Goal: Information Seeking & Learning: Understand process/instructions

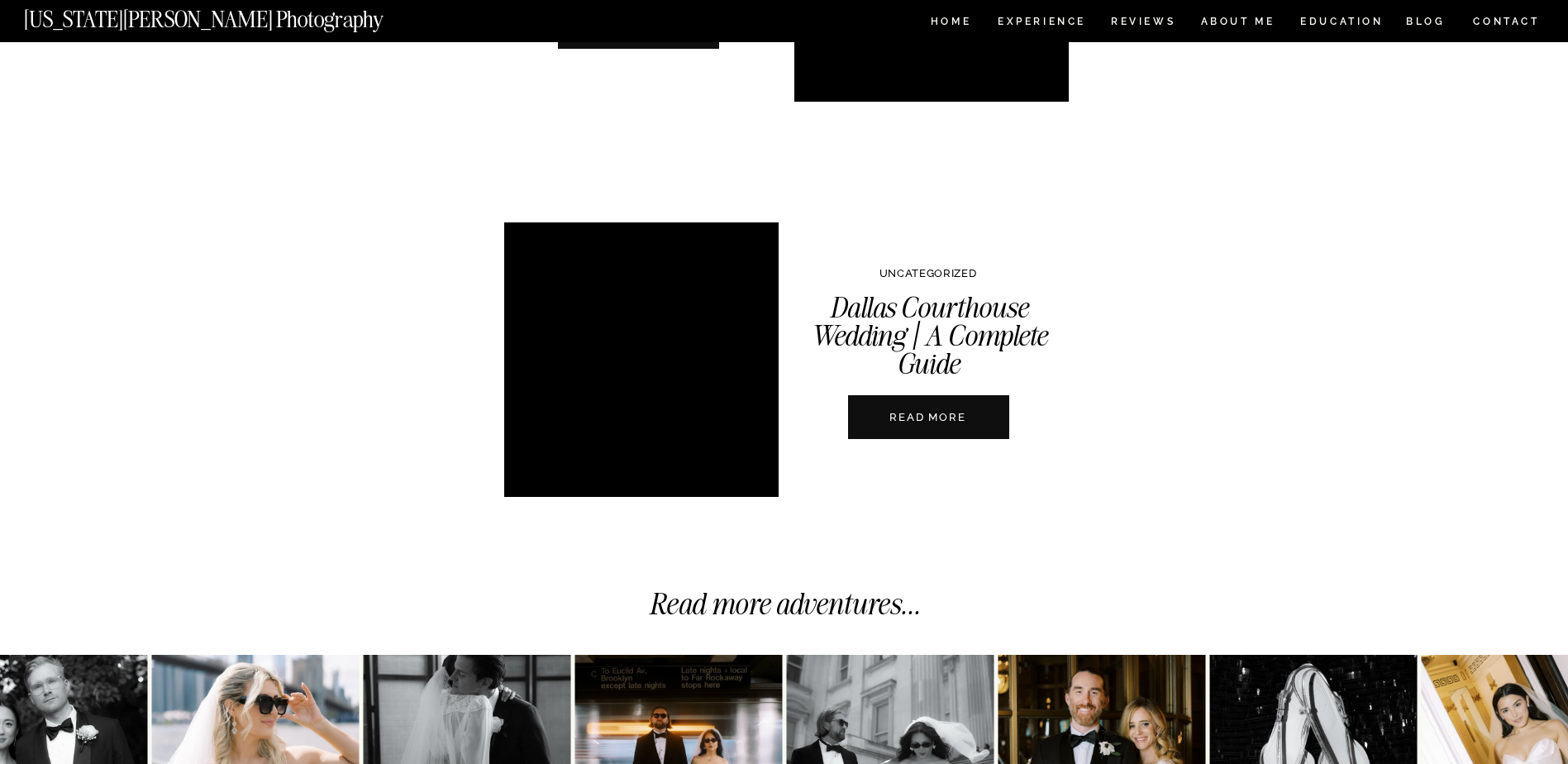
scroll to position [6035, 0]
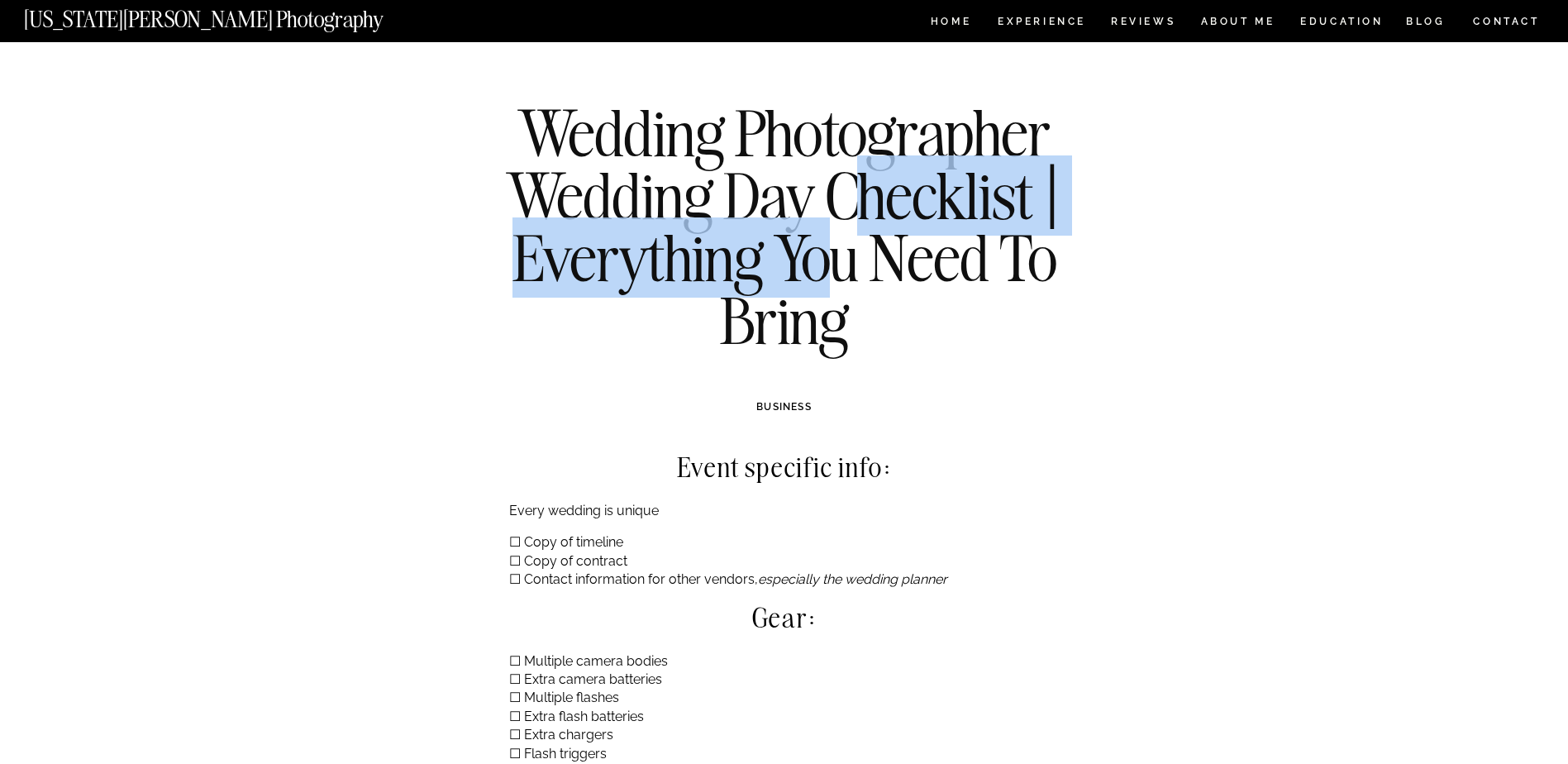
click at [845, 268] on h1 "Wedding Photographer Wedding Day Checklist | Everything You Need To Bring" at bounding box center [784, 226] width 600 height 249
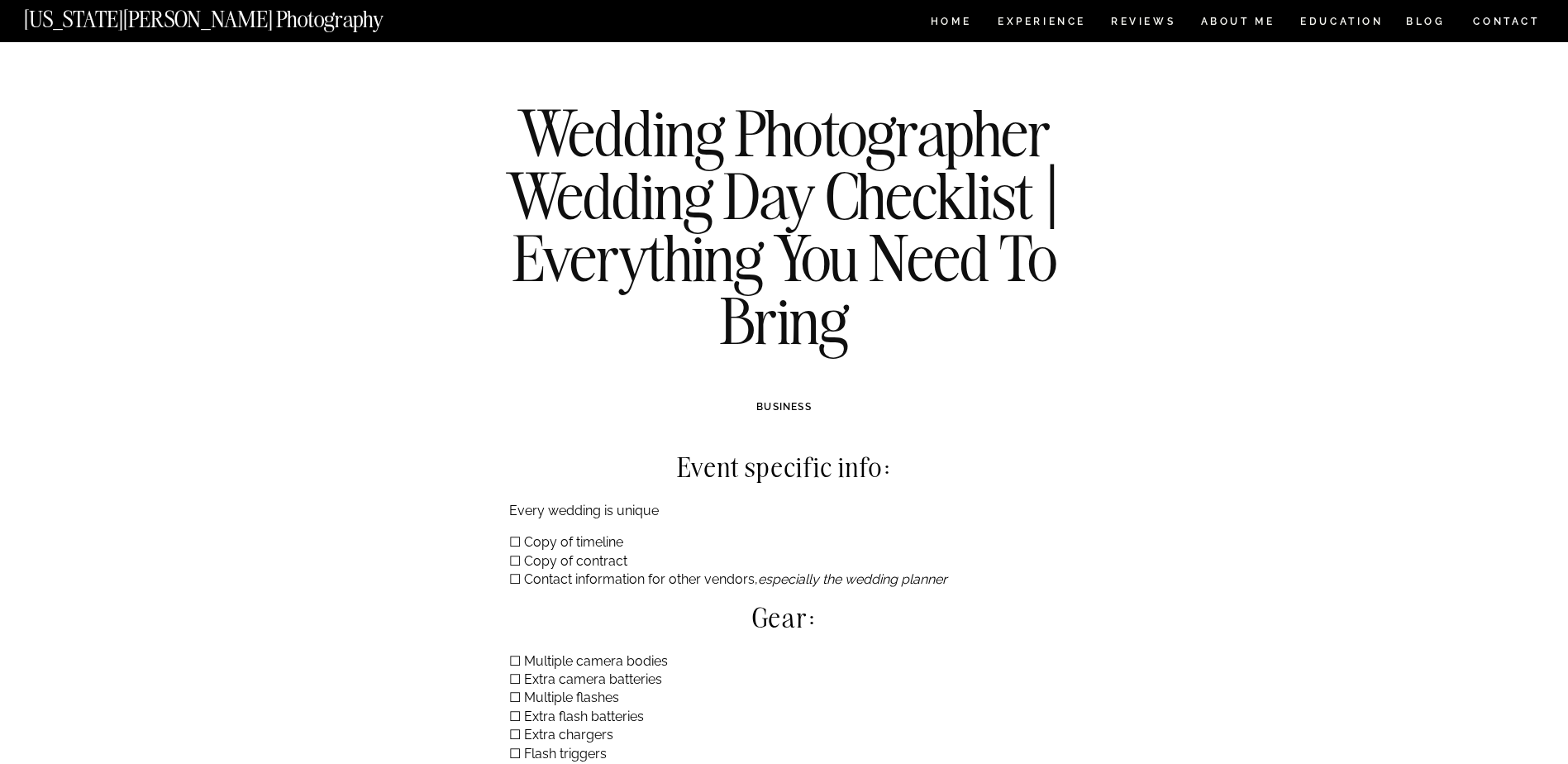
click at [767, 463] on h2 "Event specific info:" at bounding box center [784, 466] width 551 height 30
drag, startPoint x: 577, startPoint y: 542, endPoint x: 591, endPoint y: 583, distance: 43.3
click at [591, 583] on p "☐ Copy of timeline ☐ Copy of contract ☐ Contact information for other vendors, …" at bounding box center [784, 562] width 551 height 56
drag, startPoint x: 591, startPoint y: 583, endPoint x: 538, endPoint y: 466, distance: 128.4
click at [538, 466] on h2 "Event specific info:" at bounding box center [784, 466] width 551 height 30
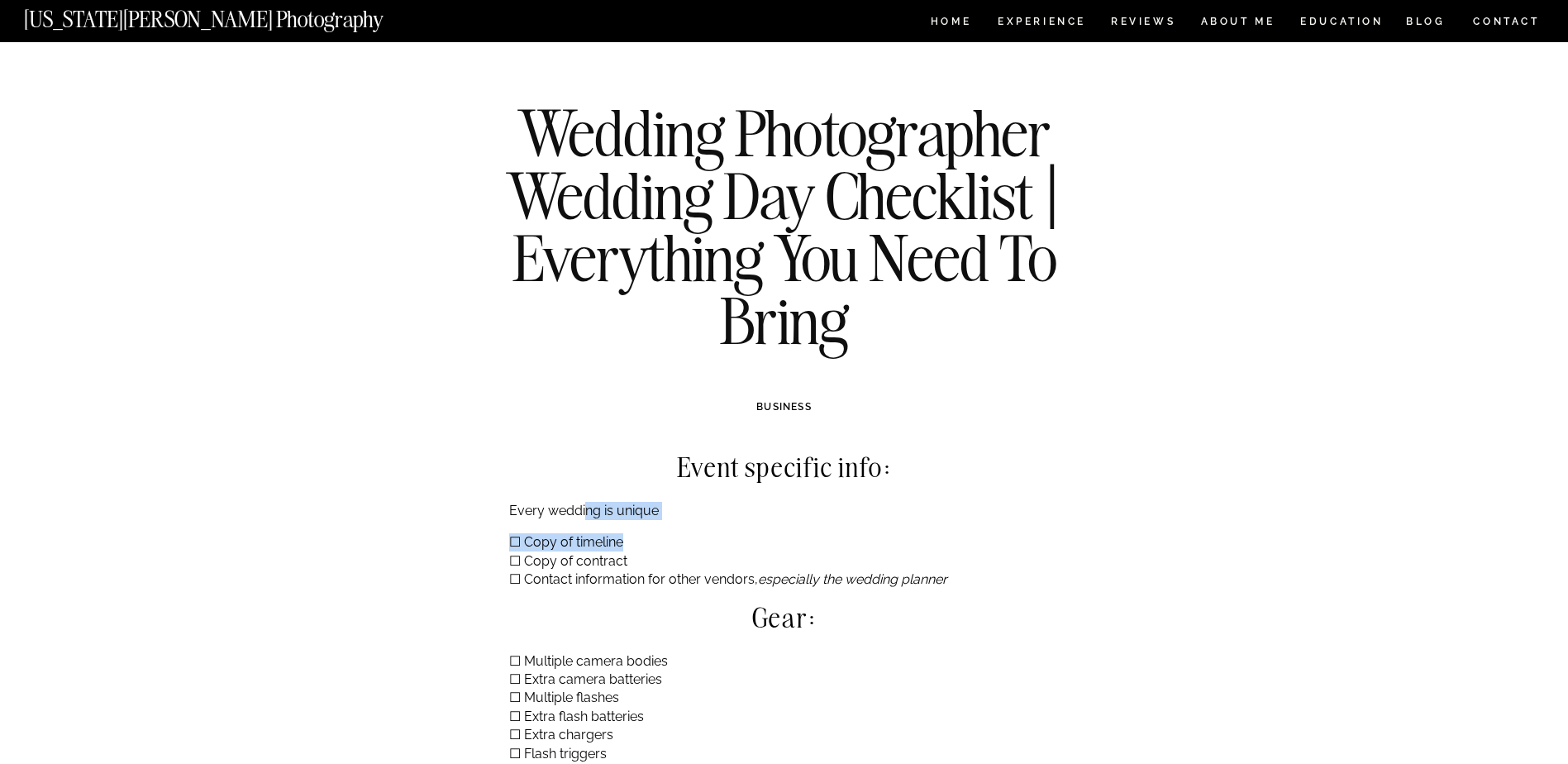
drag, startPoint x: 583, startPoint y: 512, endPoint x: 636, endPoint y: 548, distance: 64.1
click at [642, 553] on p "☐ Copy of timeline ☐ Copy of contract ☐ Contact information for other vendors, …" at bounding box center [784, 562] width 551 height 56
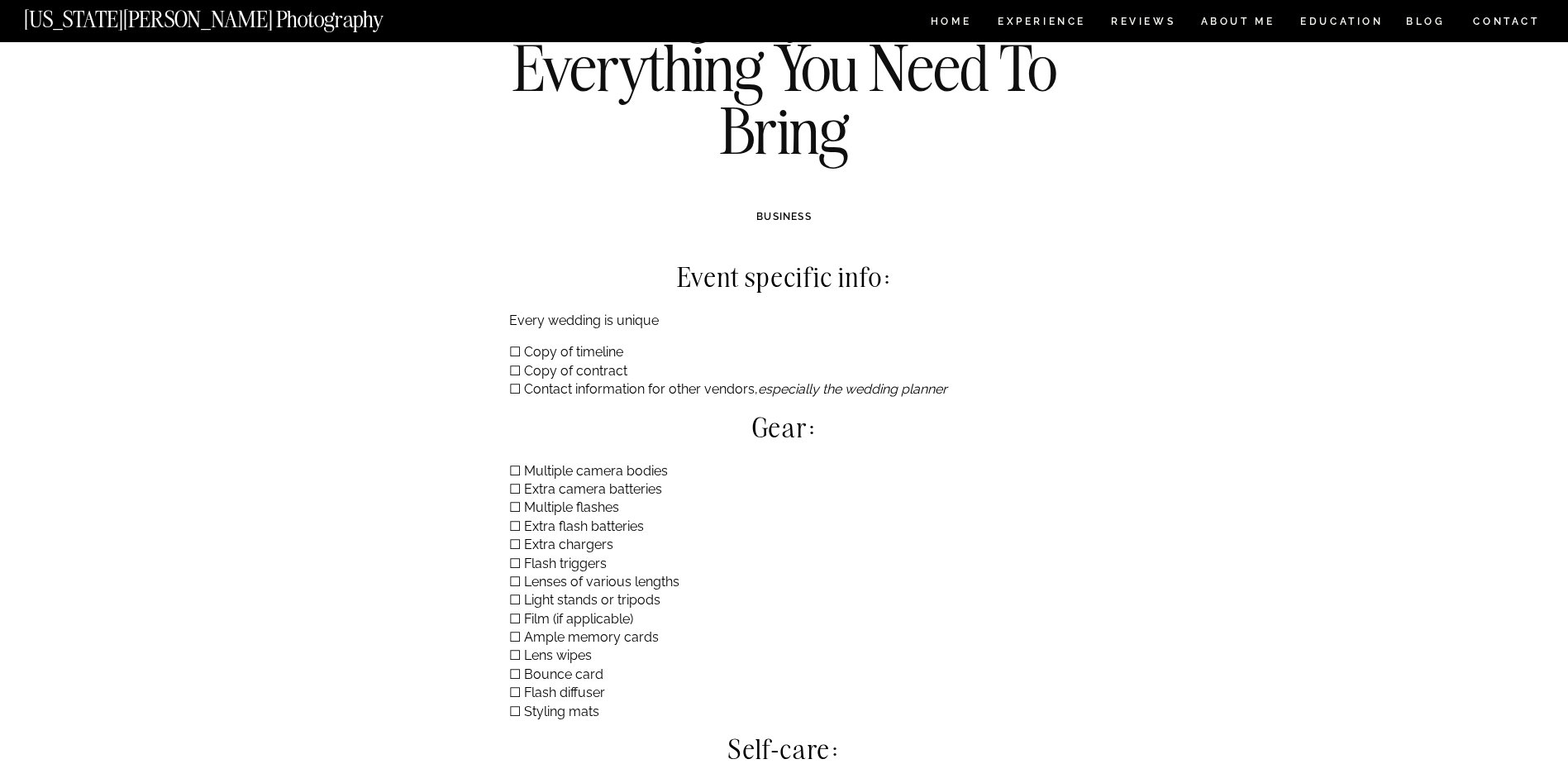
scroll to position [248, 0]
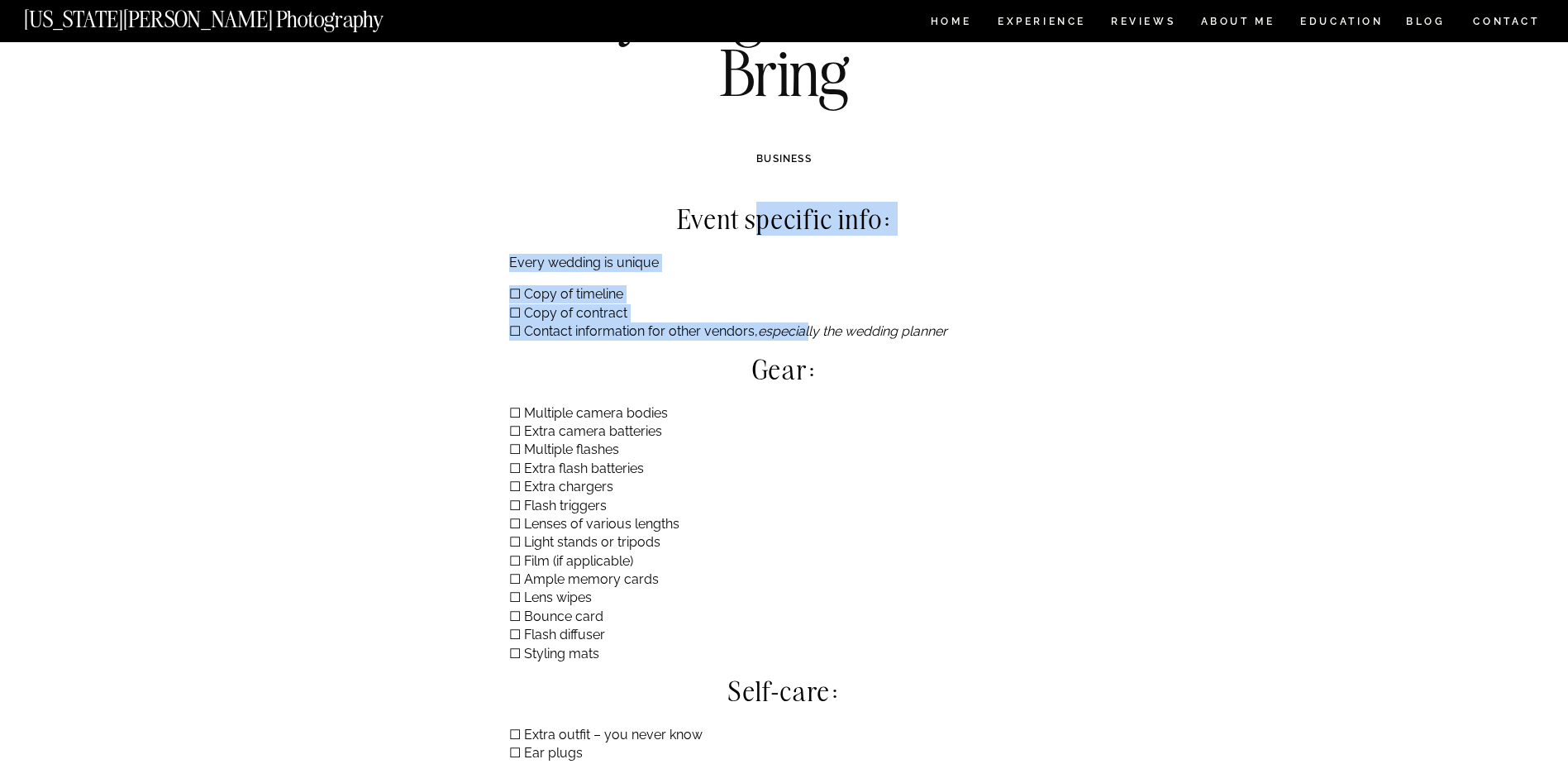
drag, startPoint x: 756, startPoint y: 225, endPoint x: 809, endPoint y: 328, distance: 115.8
click at [809, 328] on div "Event specific info: Every wedding is unique ☐ Copy of timeline ☐ Copy of contr…" at bounding box center [784, 555] width 551 height 702
click at [534, 307] on p "☐ Copy of timeline ☐ Copy of contract ☐ Contact information for other vendors, …" at bounding box center [784, 313] width 551 height 56
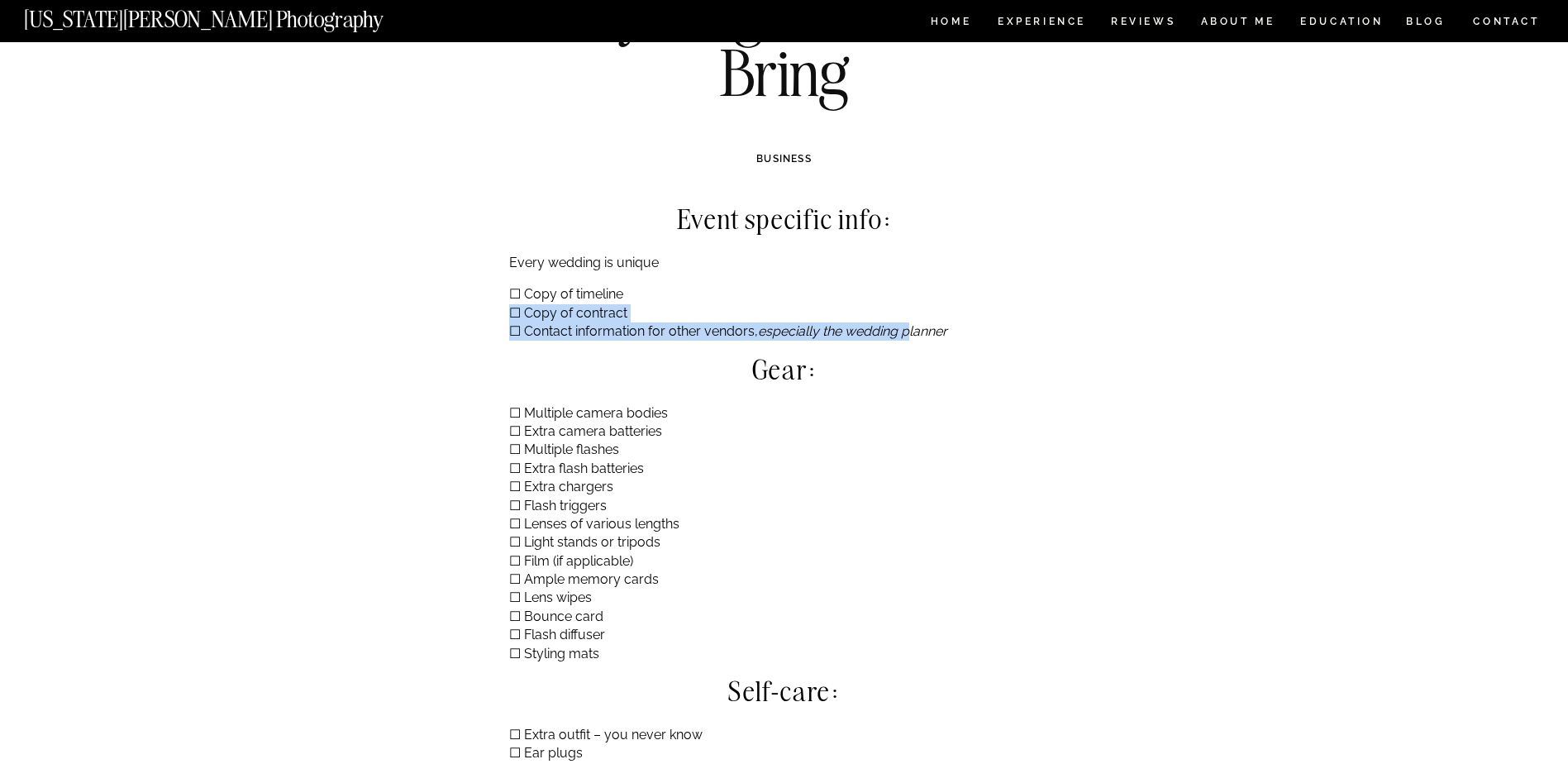
drag, startPoint x: 885, startPoint y: 350, endPoint x: 696, endPoint y: 314, distance: 192.4
click at [696, 314] on p "☐ Copy of timeline ☐ Copy of contract ☐ Contact information for other vendors, …" at bounding box center [784, 313] width 551 height 56
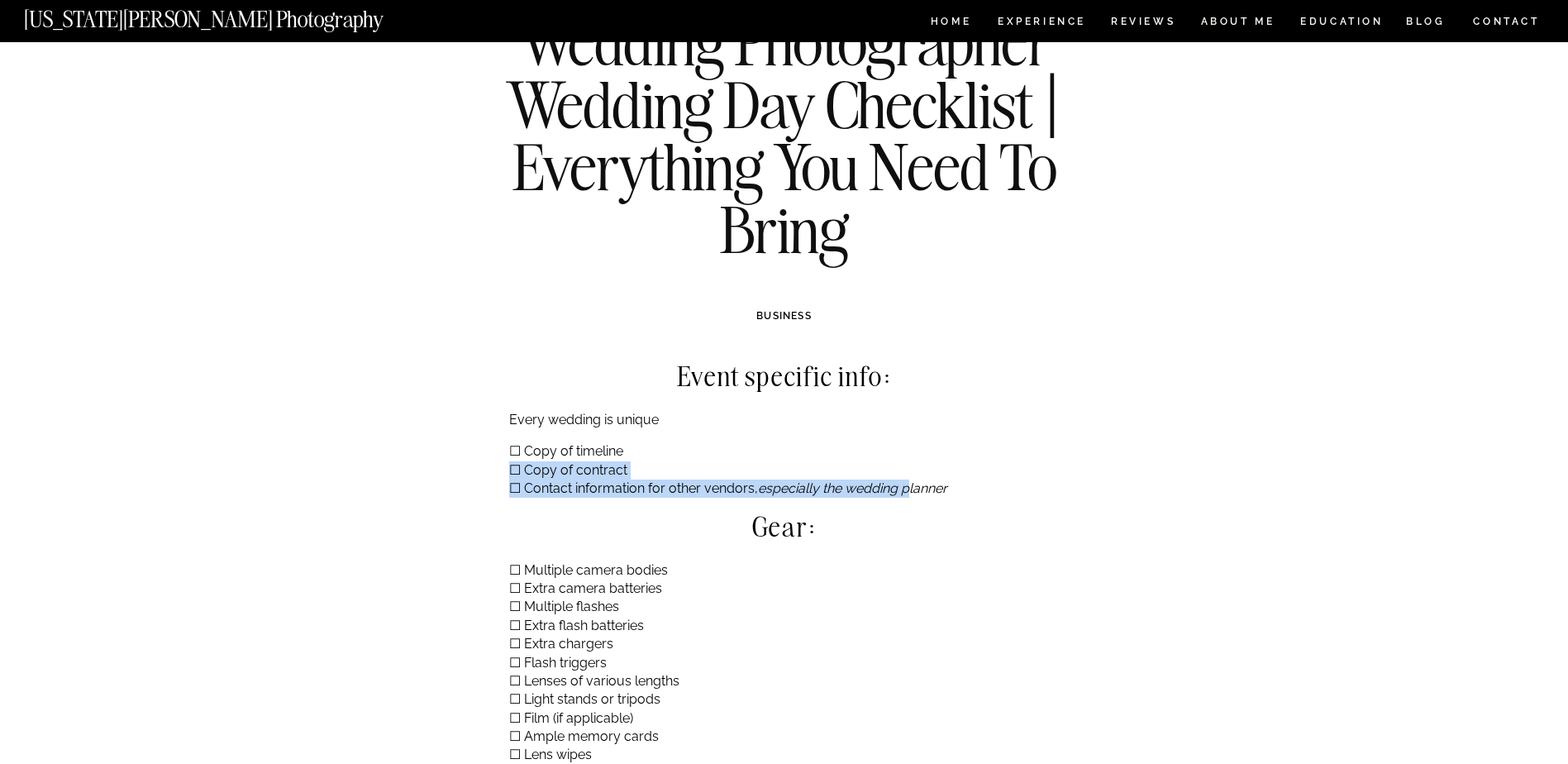
scroll to position [0, 0]
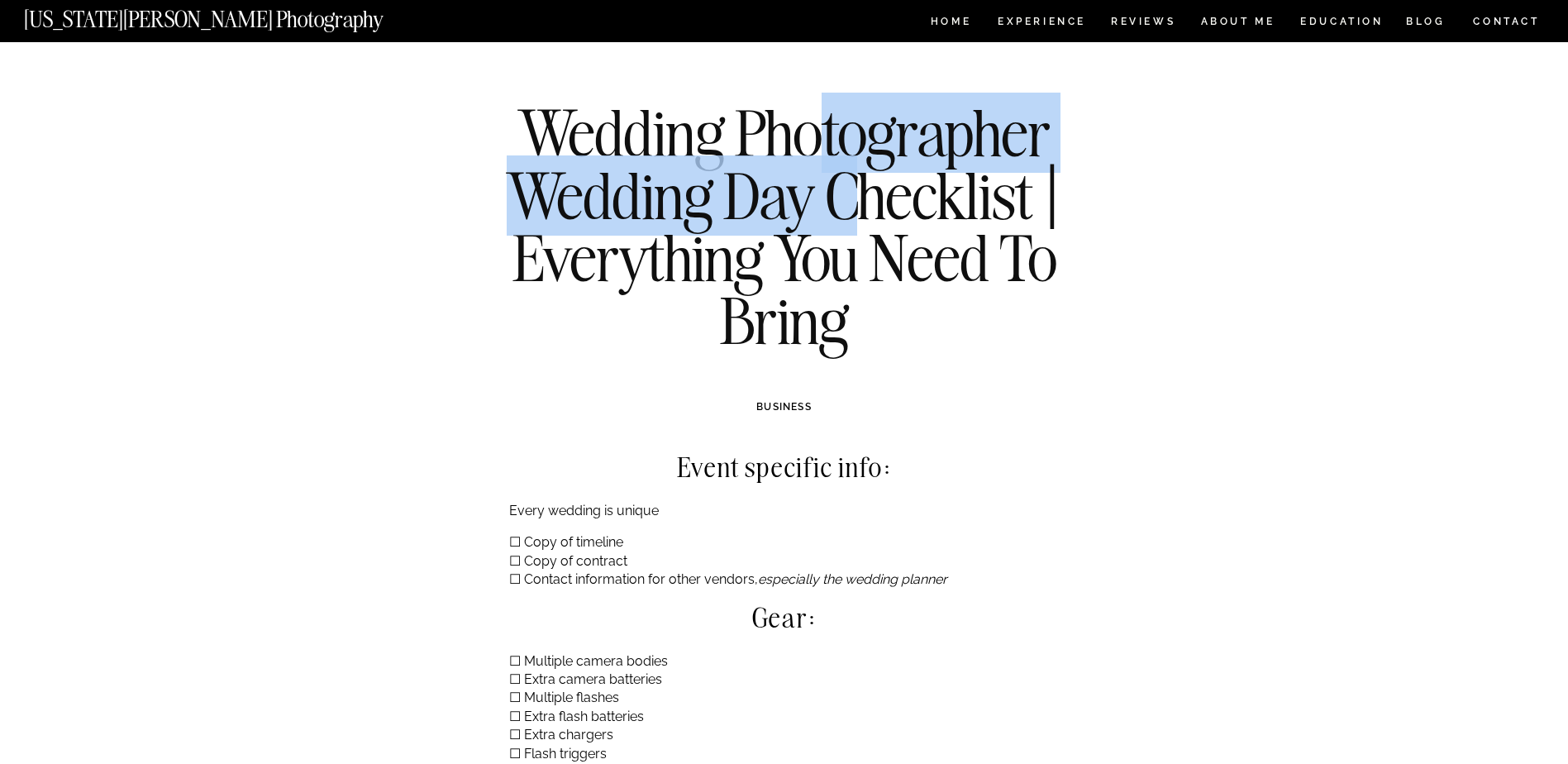
drag, startPoint x: 828, startPoint y: 114, endPoint x: 852, endPoint y: 227, distance: 115.5
click at [852, 227] on h1 "Wedding Photographer Wedding Day Checklist | Everything You Need To Bring" at bounding box center [784, 226] width 600 height 249
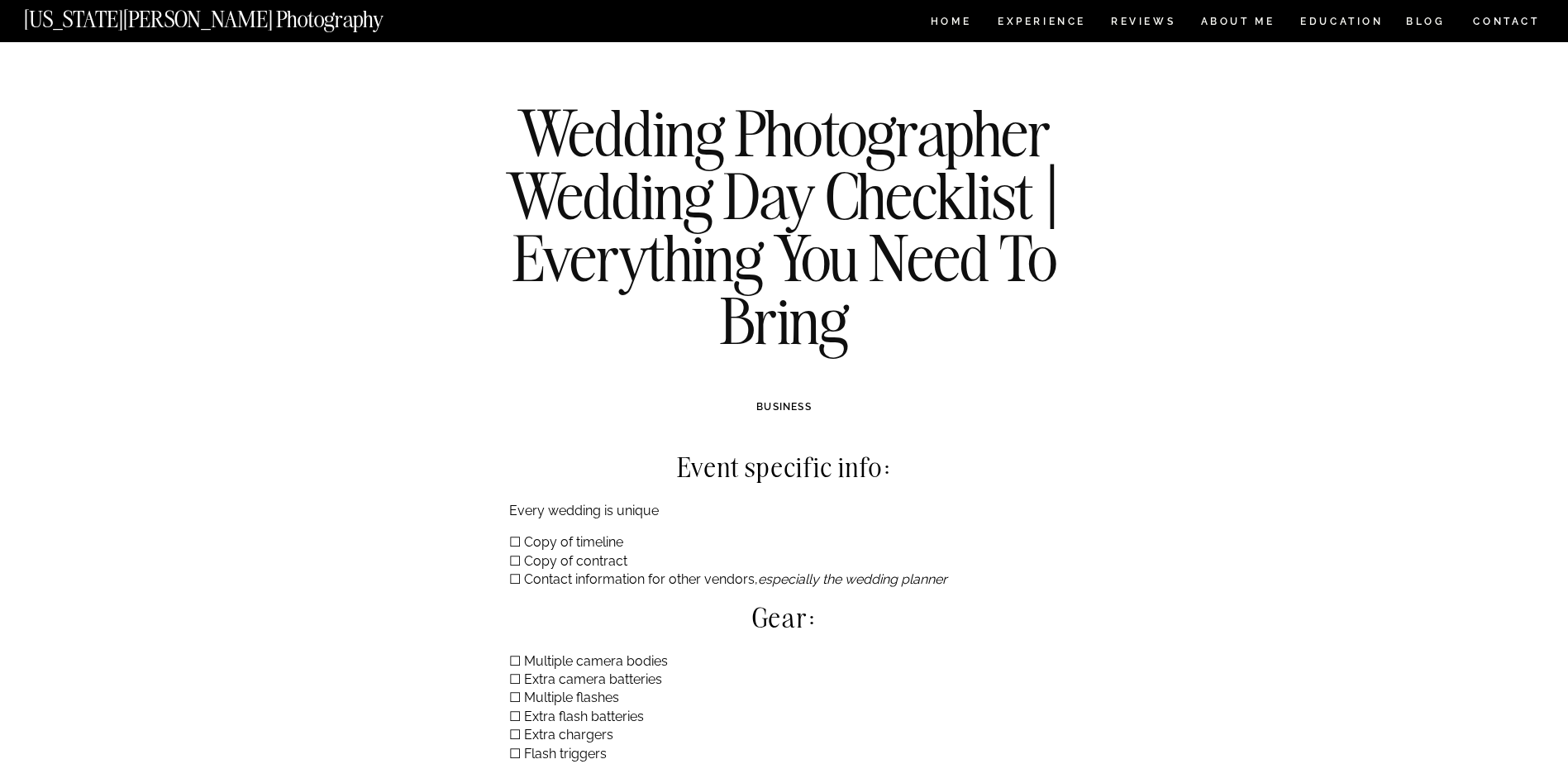
drag, startPoint x: 852, startPoint y: 227, endPoint x: 901, endPoint y: 315, distance: 100.7
click at [901, 315] on h1 "Wedding Photographer Wedding Day Checklist | Everything You Need To Bring" at bounding box center [784, 226] width 600 height 249
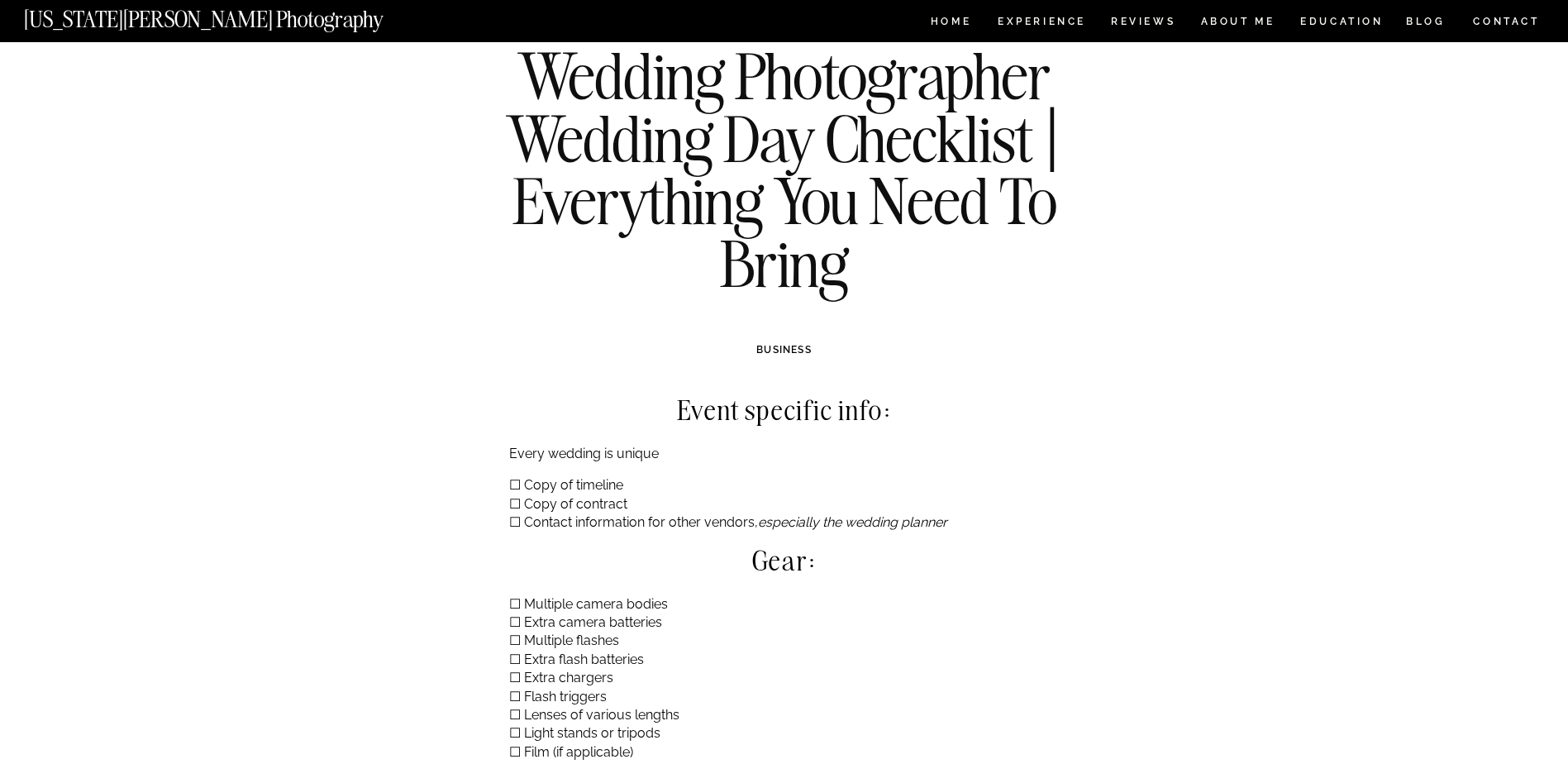
scroll to position [83, 0]
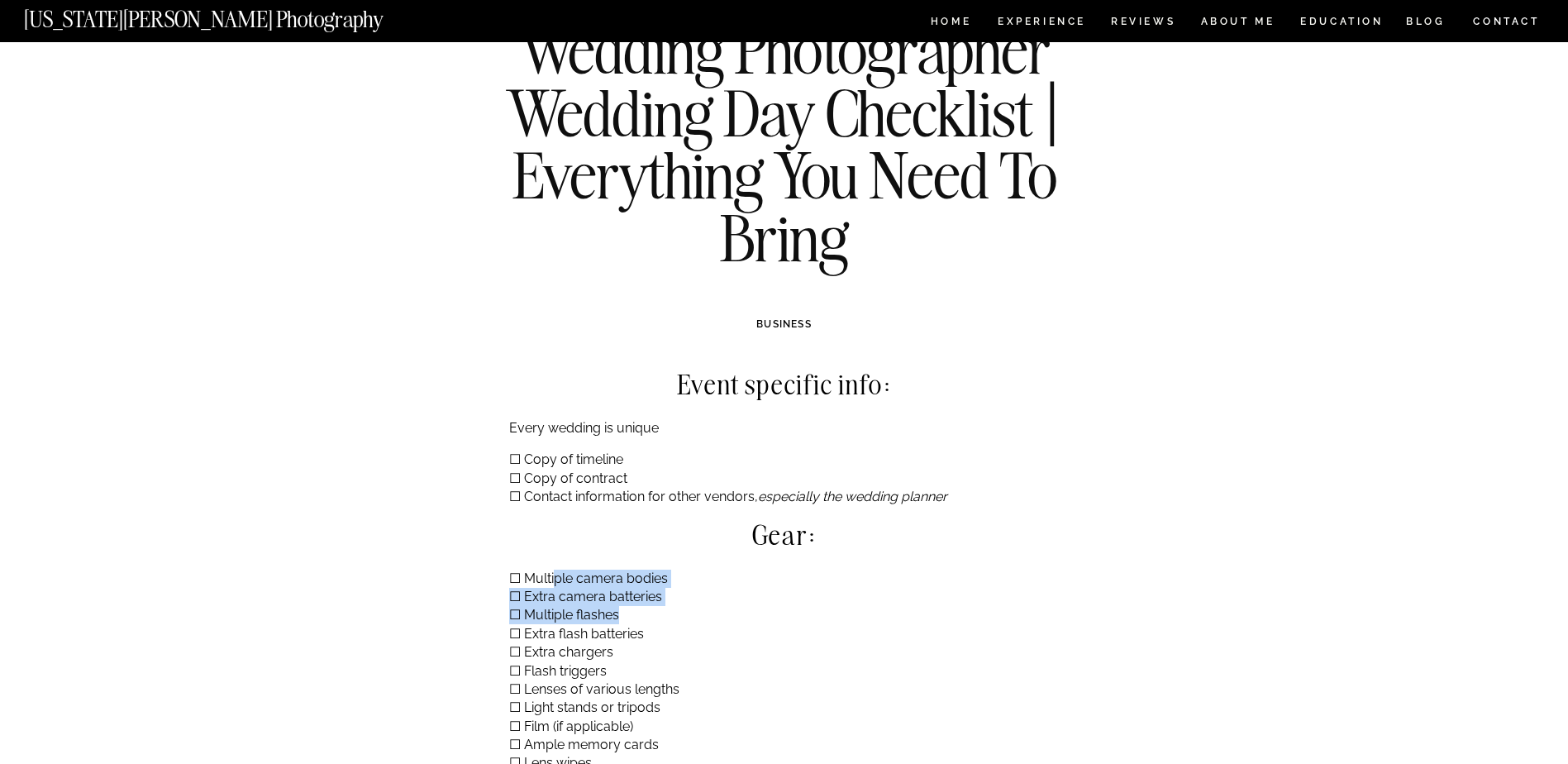
drag, startPoint x: 585, startPoint y: 595, endPoint x: 632, endPoint y: 614, distance: 50.7
click at [632, 614] on p "☐ Multiple camera bodies ☐ Extra camera batteries ☐ Multiple flashes ☐ Extra fl…" at bounding box center [784, 699] width 551 height 259
drag, startPoint x: 632, startPoint y: 614, endPoint x: 577, endPoint y: 494, distance: 132.0
click at [577, 494] on p "☐ Copy of timeline ☐ Copy of contract ☐ Contact information for other vendors, …" at bounding box center [784, 479] width 551 height 56
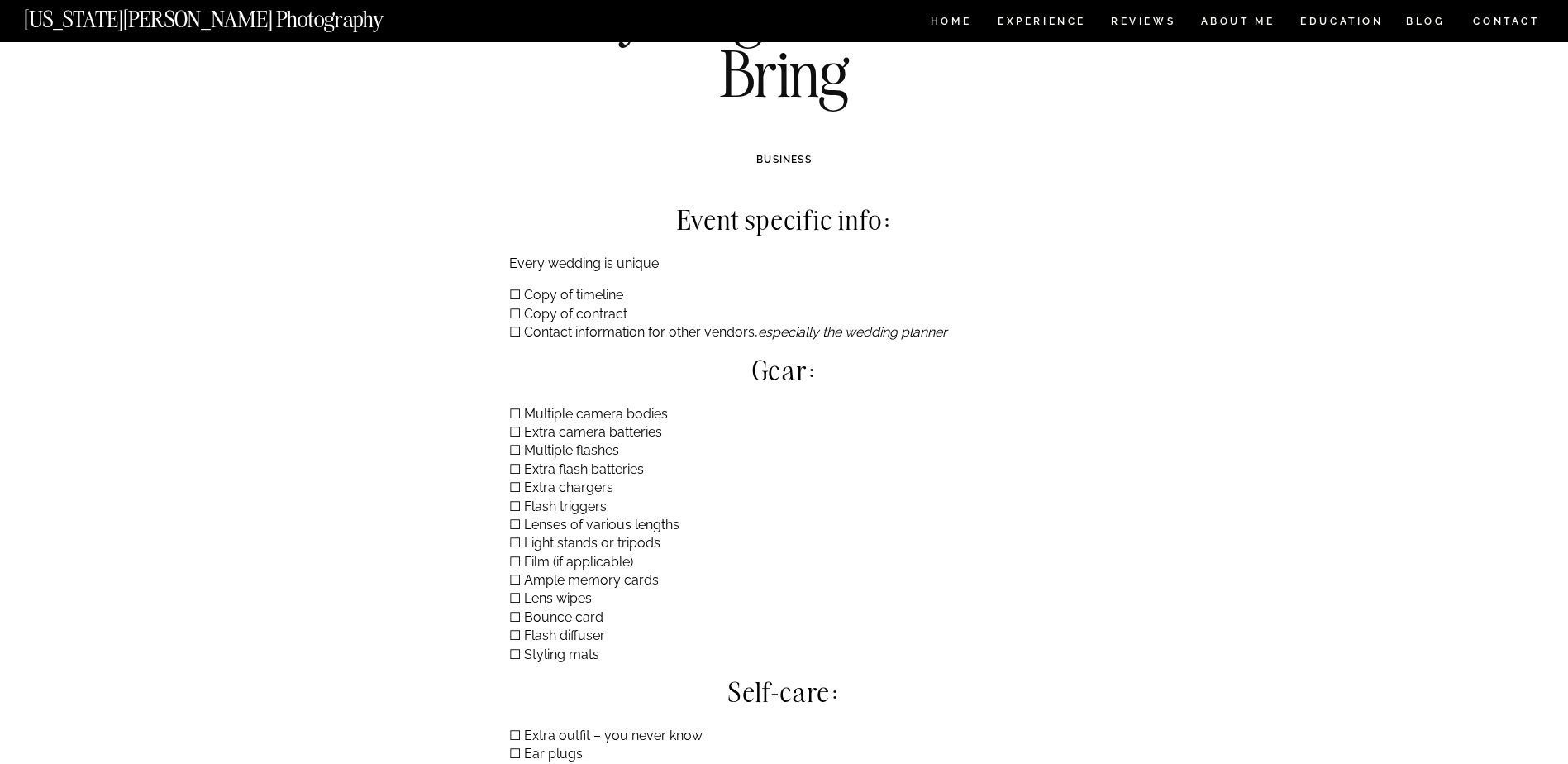
scroll to position [248, 0]
drag, startPoint x: 586, startPoint y: 470, endPoint x: 673, endPoint y: 484, distance: 88.1
click at [673, 484] on p "☐ Multiple camera bodies ☐ Extra camera batteries ☐ Multiple flashes ☐ Extra fl…" at bounding box center [784, 534] width 551 height 259
drag, startPoint x: 673, startPoint y: 484, endPoint x: 584, endPoint y: 573, distance: 125.9
click at [584, 573] on p "☐ Multiple camera bodies ☐ Extra camera batteries ☐ Multiple flashes ☐ Extra fl…" at bounding box center [784, 534] width 551 height 259
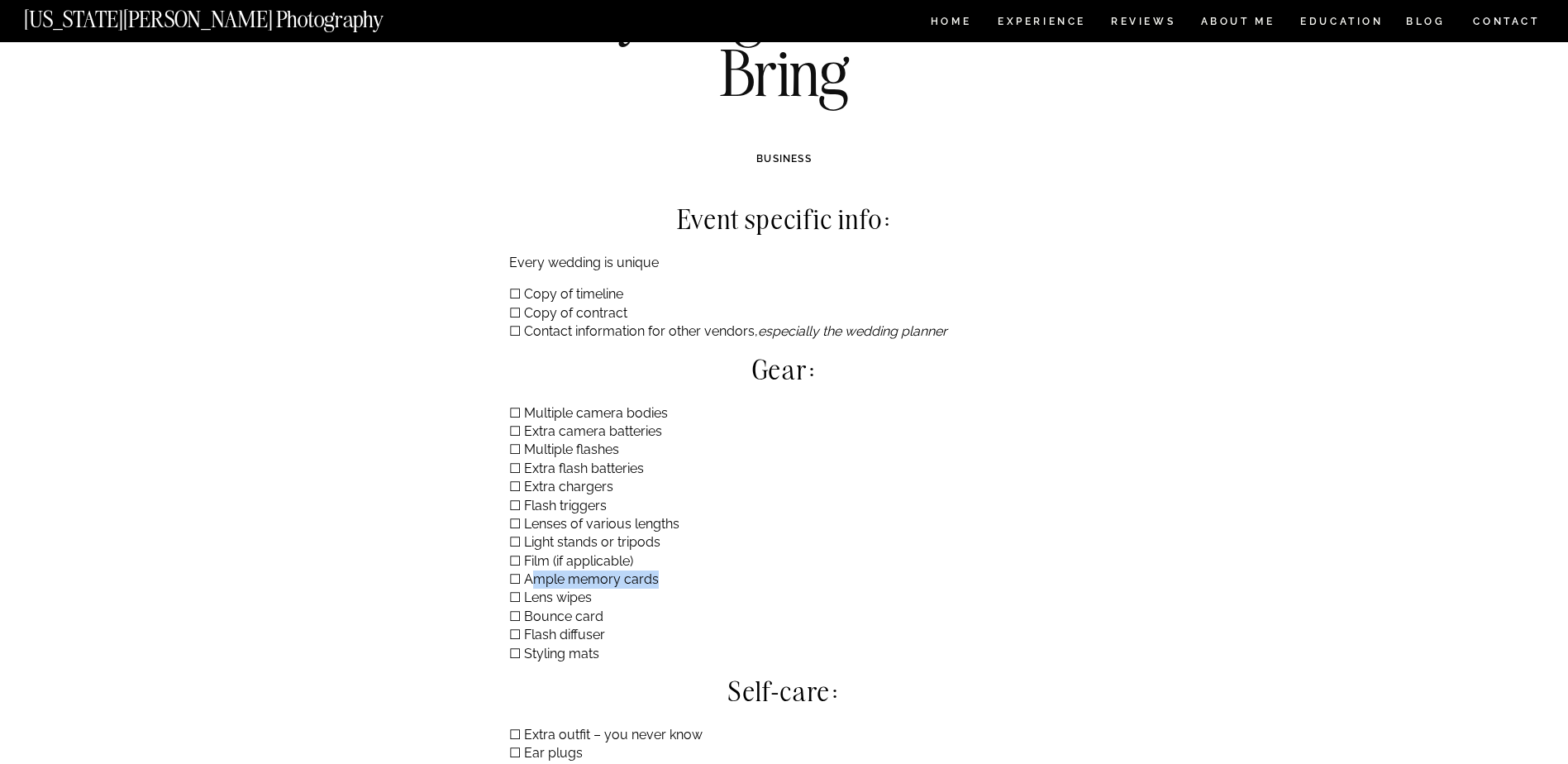
drag, startPoint x: 564, startPoint y: 573, endPoint x: 732, endPoint y: 581, distance: 168.2
click at [732, 581] on p "☐ Multiple camera bodies ☐ Extra camera batteries ☐ Multiple flashes ☐ Extra fl…" at bounding box center [784, 534] width 551 height 259
click at [555, 584] on p "☐ Multiple camera bodies ☐ Extra camera batteries ☐ Multiple flashes ☐ Extra fl…" at bounding box center [784, 534] width 551 height 259
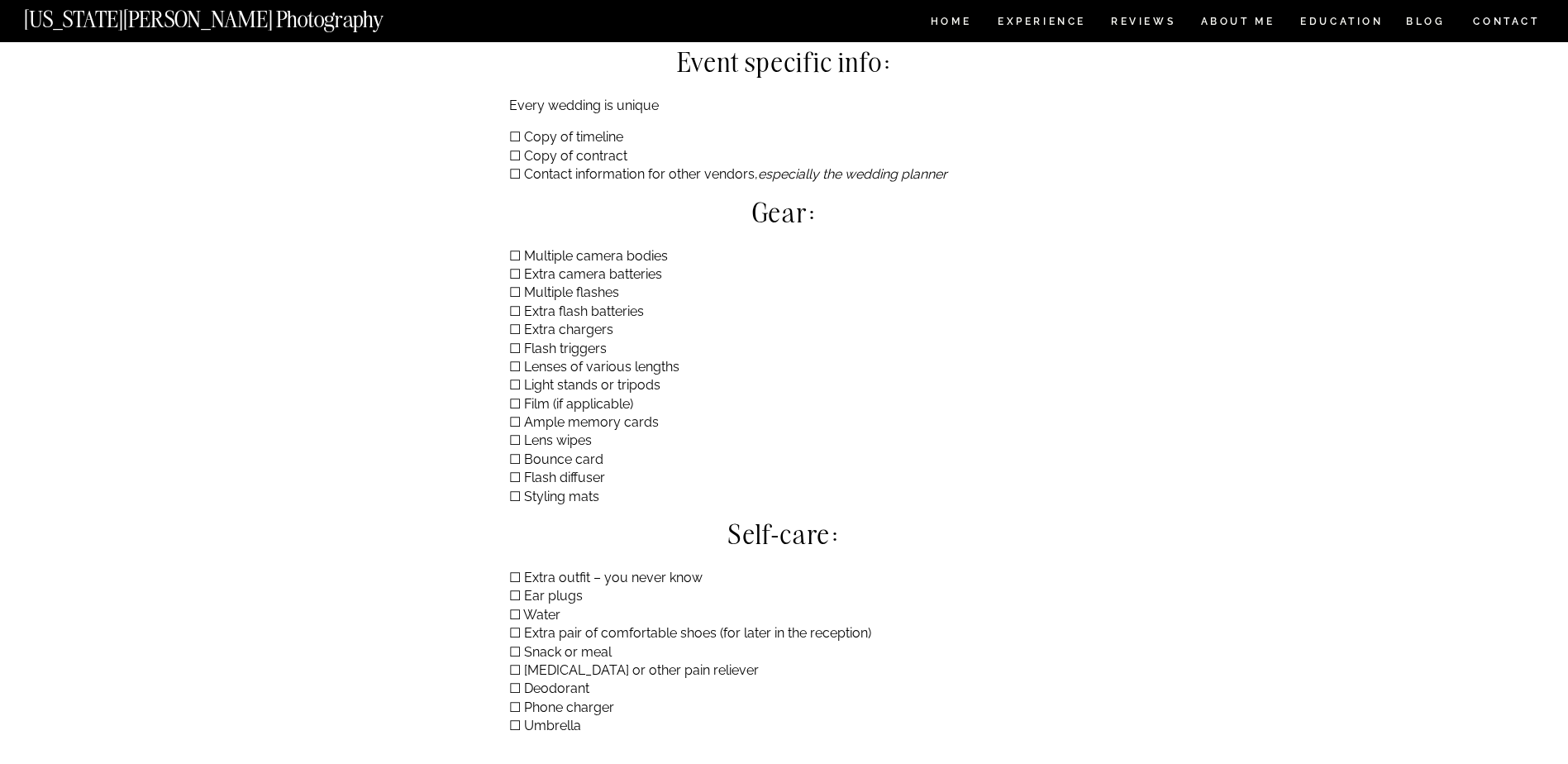
scroll to position [496, 0]
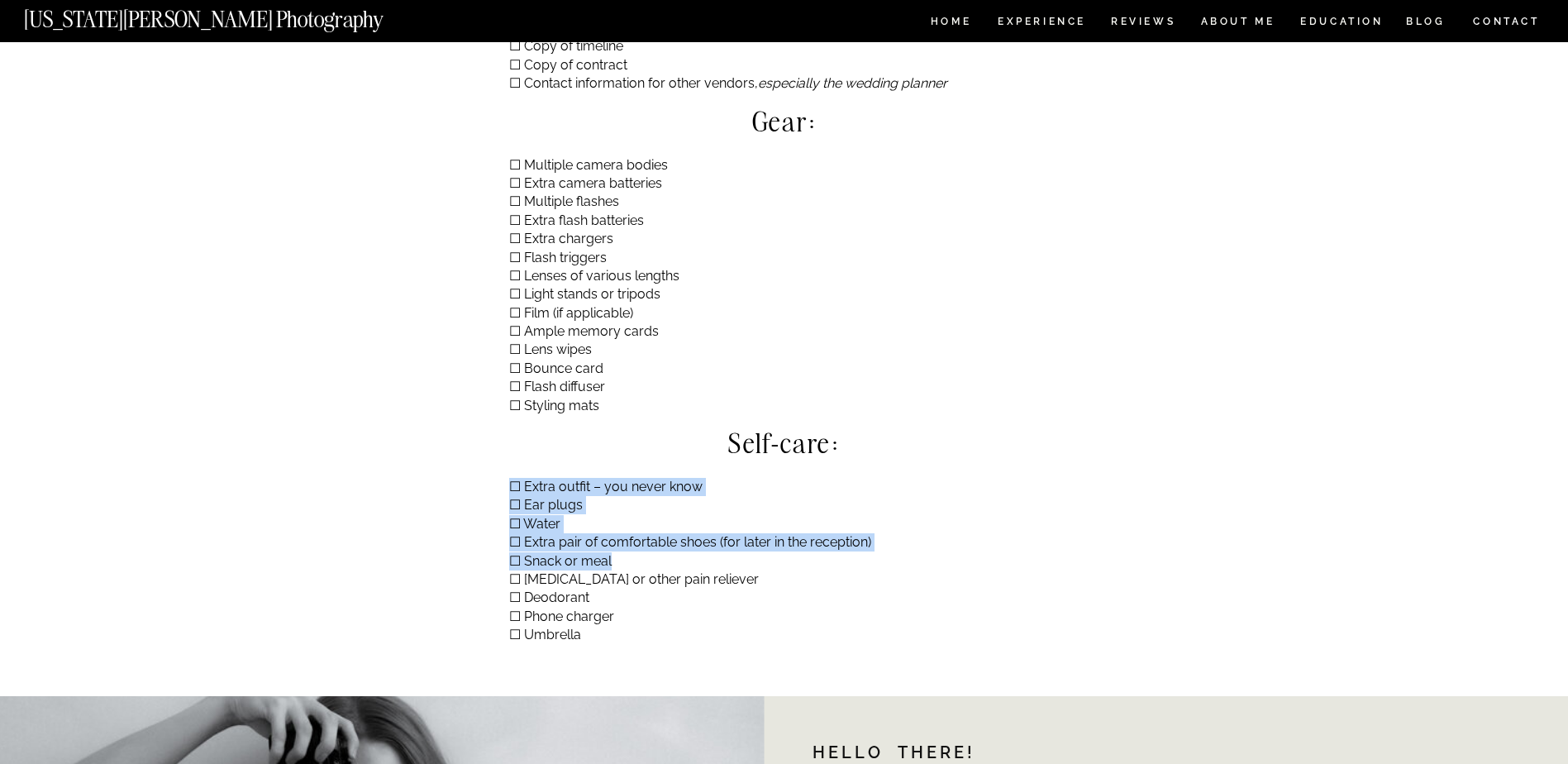
drag, startPoint x: 705, startPoint y: 491, endPoint x: 666, endPoint y: 557, distance: 76.7
click at [666, 557] on p "☐ Extra outfit – you never know ☐ Ear plugs ☐ Water ☐ Extra pair of comfortable…" at bounding box center [784, 562] width 551 height 167
drag, startPoint x: 666, startPoint y: 557, endPoint x: 668, endPoint y: 549, distance: 8.2
click at [668, 549] on p "☐ Extra outfit – you never know ☐ Ear plugs ☐ Water ☐ Extra pair of comfortable…" at bounding box center [784, 562] width 551 height 167
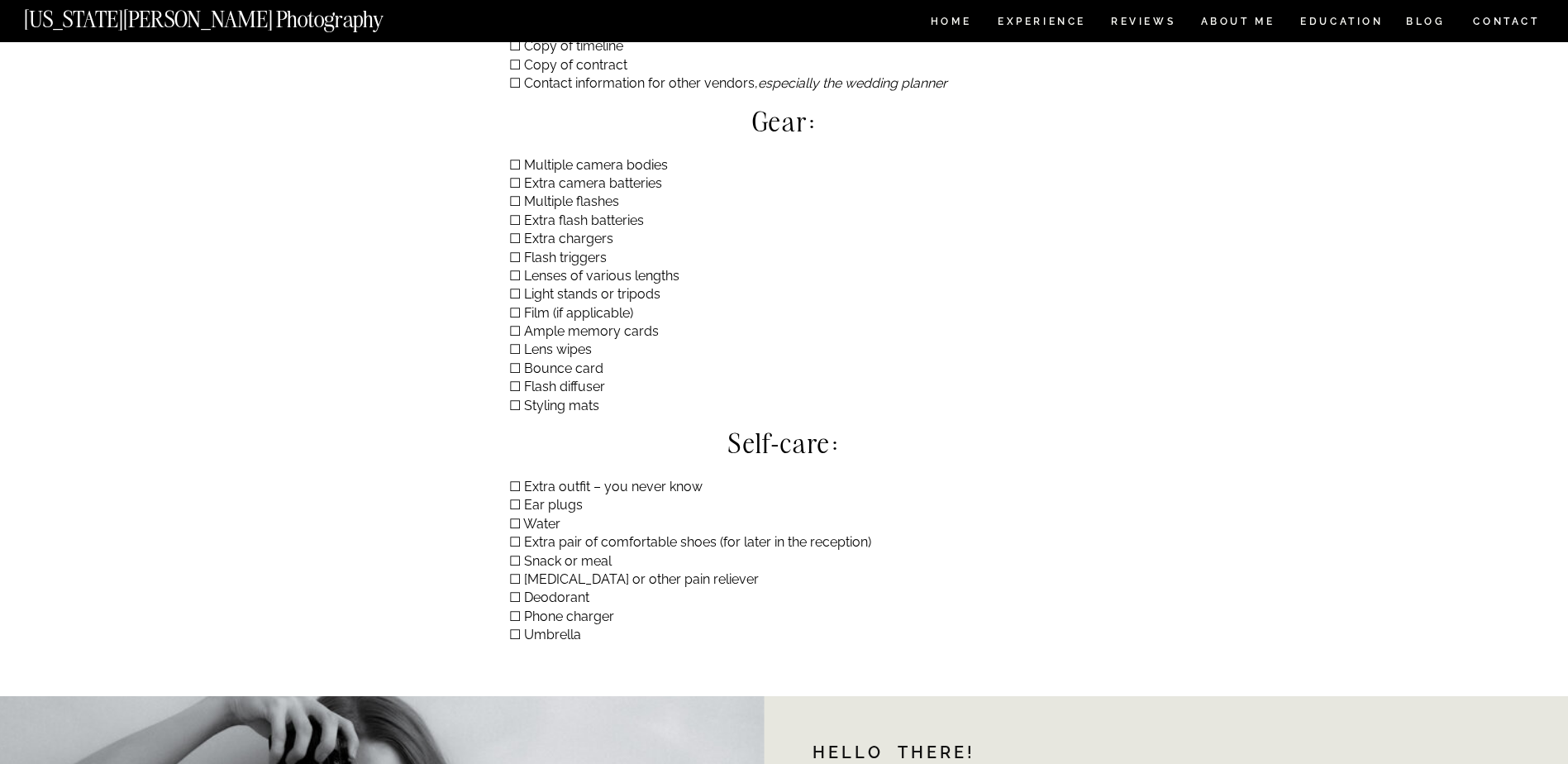
click at [643, 614] on p "☐ Extra outfit – you never know ☐ Ear plugs ☐ Water ☐ Extra pair of comfortable…" at bounding box center [784, 562] width 551 height 167
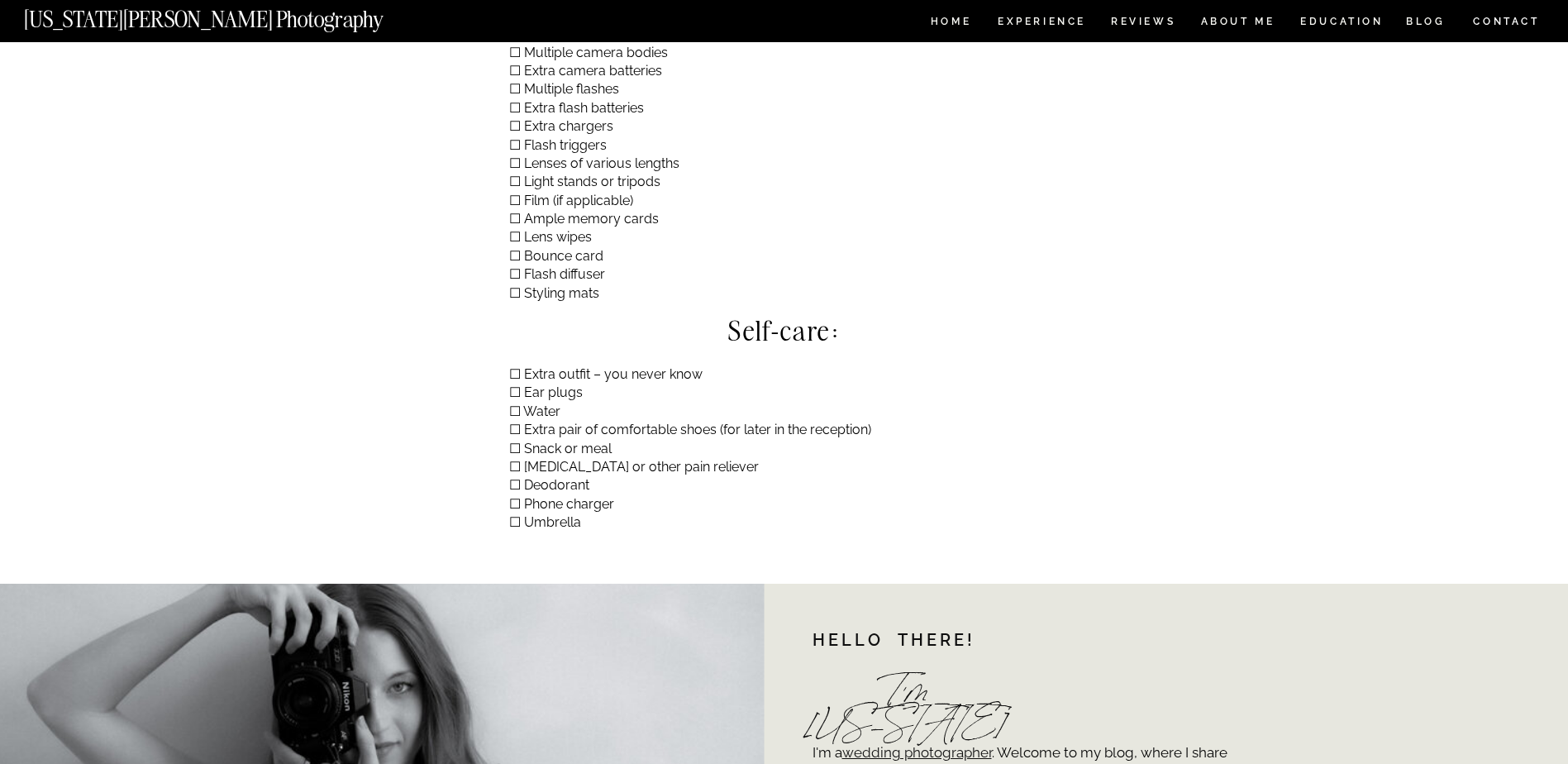
scroll to position [827, 0]
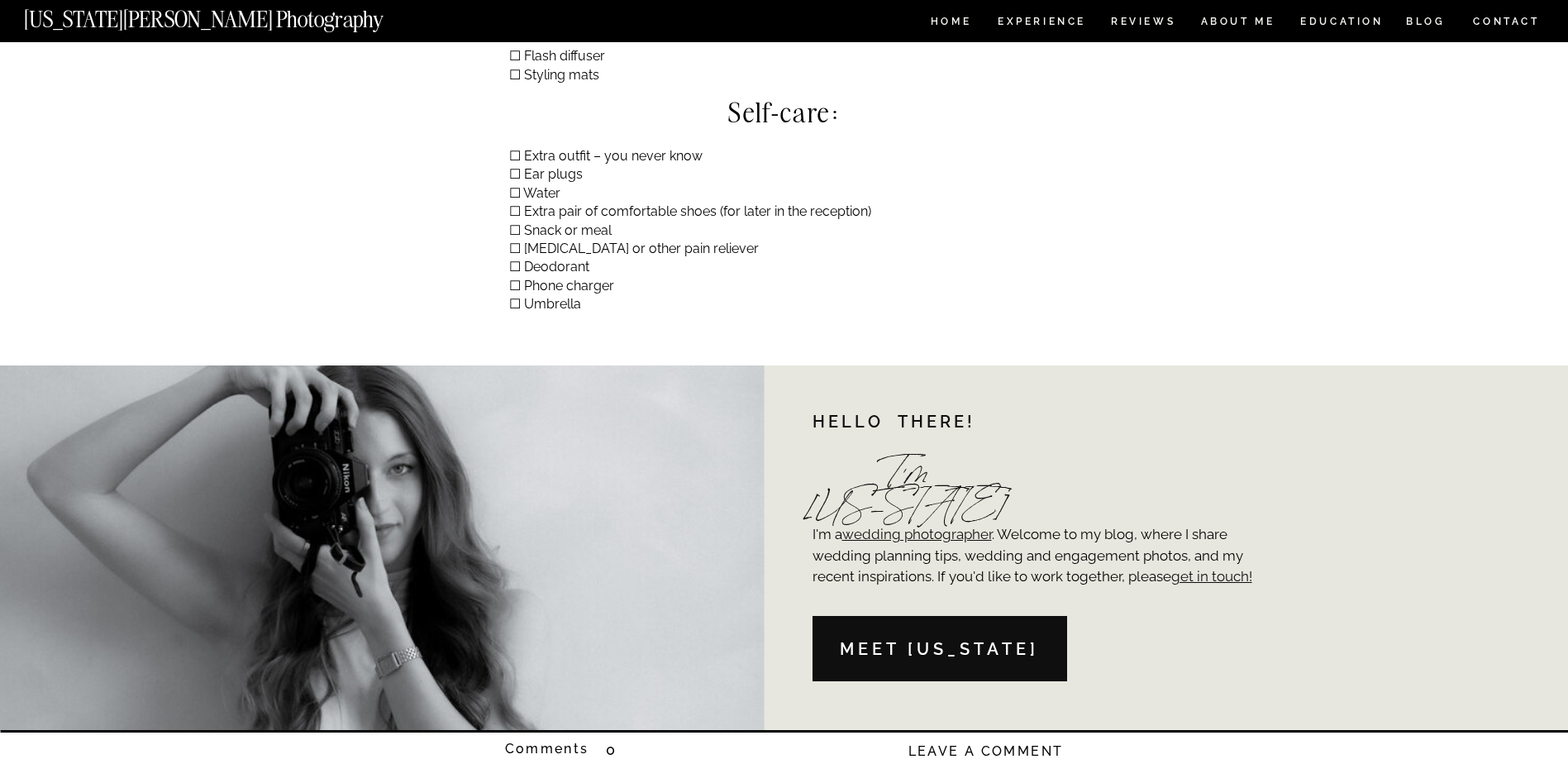
drag, startPoint x: 417, startPoint y: 475, endPoint x: 804, endPoint y: 317, distance: 418.0
click at [536, 679] on div at bounding box center [342, 547] width 845 height 364
